Goal: Navigation & Orientation: Find specific page/section

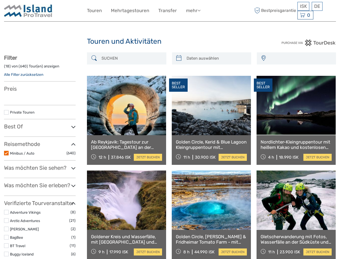
select select
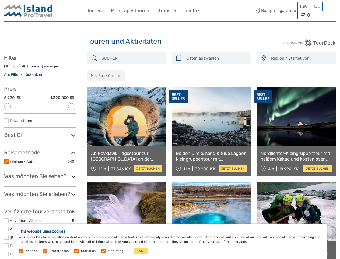
click at [193, 11] on link "mehr" at bounding box center [193, 11] width 15 height 8
click at [200, 10] on icon at bounding box center [199, 10] width 3 height 5
click at [303, 6] on span "ISK" at bounding box center [303, 6] width 7 height 5
click at [317, 6] on div "DE English Español Deutsch" at bounding box center [317, 6] width 11 height 9
click at [305, 15] on div "0 Items Total 0 ISK Zur Kasse Der Warenkorb ist leer." at bounding box center [306, 15] width 16 height 9
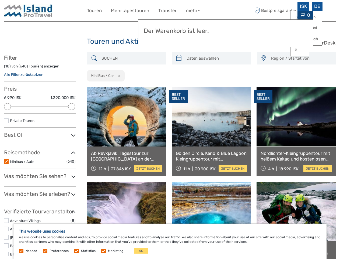
click at [8, 106] on div at bounding box center [7, 106] width 7 height 7
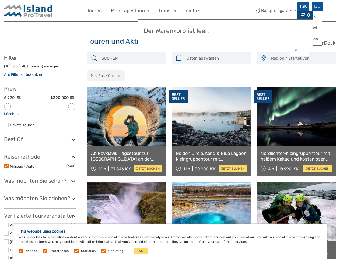
click at [72, 106] on div "Filter ( 18 ) von ( 640 ) Tour(en) anzeigen Alle Filter zurücksetzen Preis 6.99…" at bounding box center [40, 250] width 72 height 393
click at [179, 87] on link at bounding box center [211, 116] width 79 height 59
click at [216, 87] on link at bounding box center [211, 116] width 79 height 59
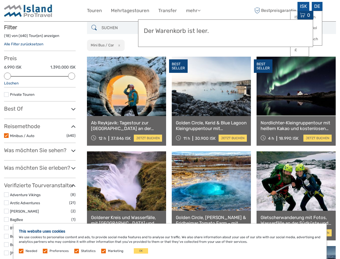
click at [263, 58] on link at bounding box center [296, 86] width 79 height 59
